Goal: Task Accomplishment & Management: Use online tool/utility

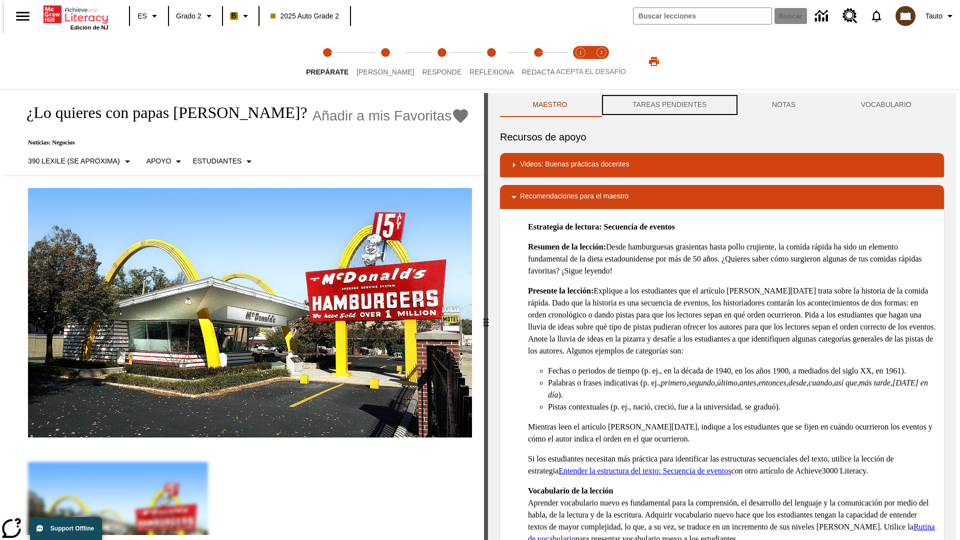
click at [668, 105] on button "TAREAS PENDIENTES" at bounding box center [669, 105] width 139 height 24
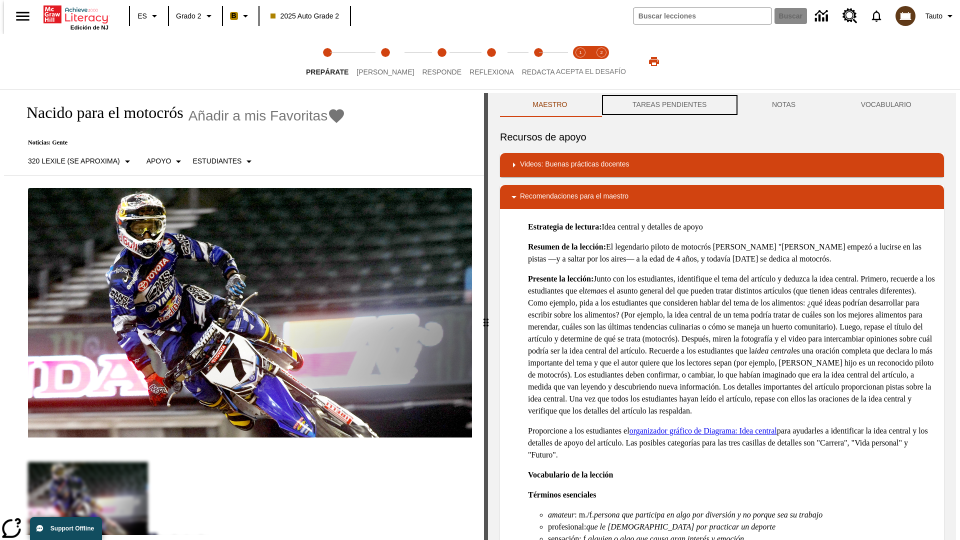
click at [668, 105] on button "TAREAS PENDIENTES" at bounding box center [669, 105] width 139 height 24
